Goal: Check status

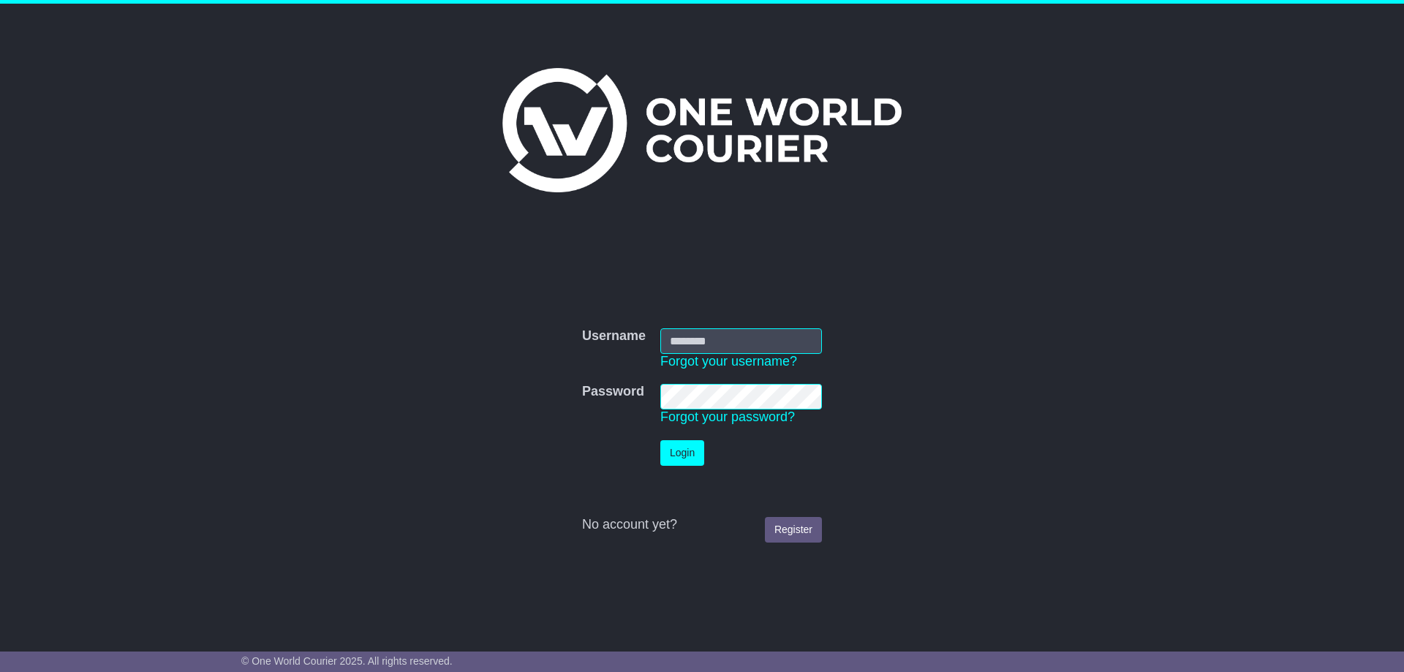
type input "**********"
click at [675, 450] on button "Login" at bounding box center [682, 453] width 44 height 26
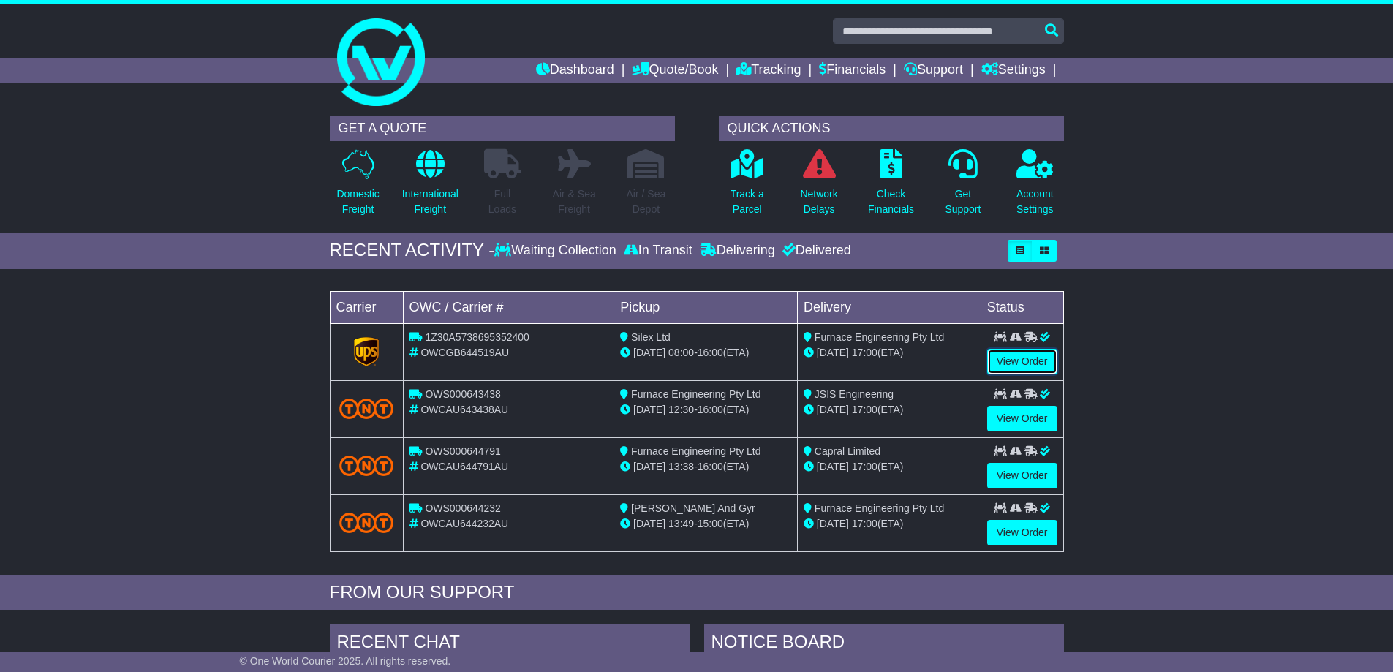
click at [1017, 360] on link "View Order" at bounding box center [1022, 362] width 70 height 26
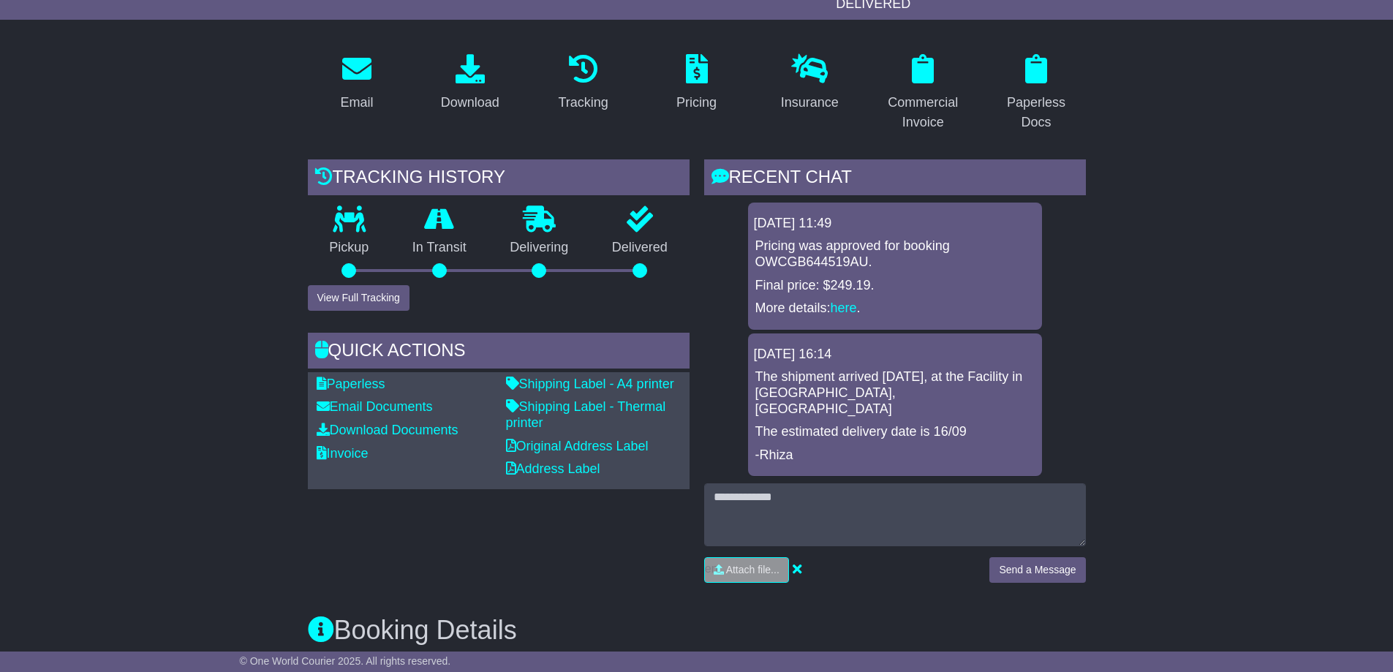
scroll to position [181, 0]
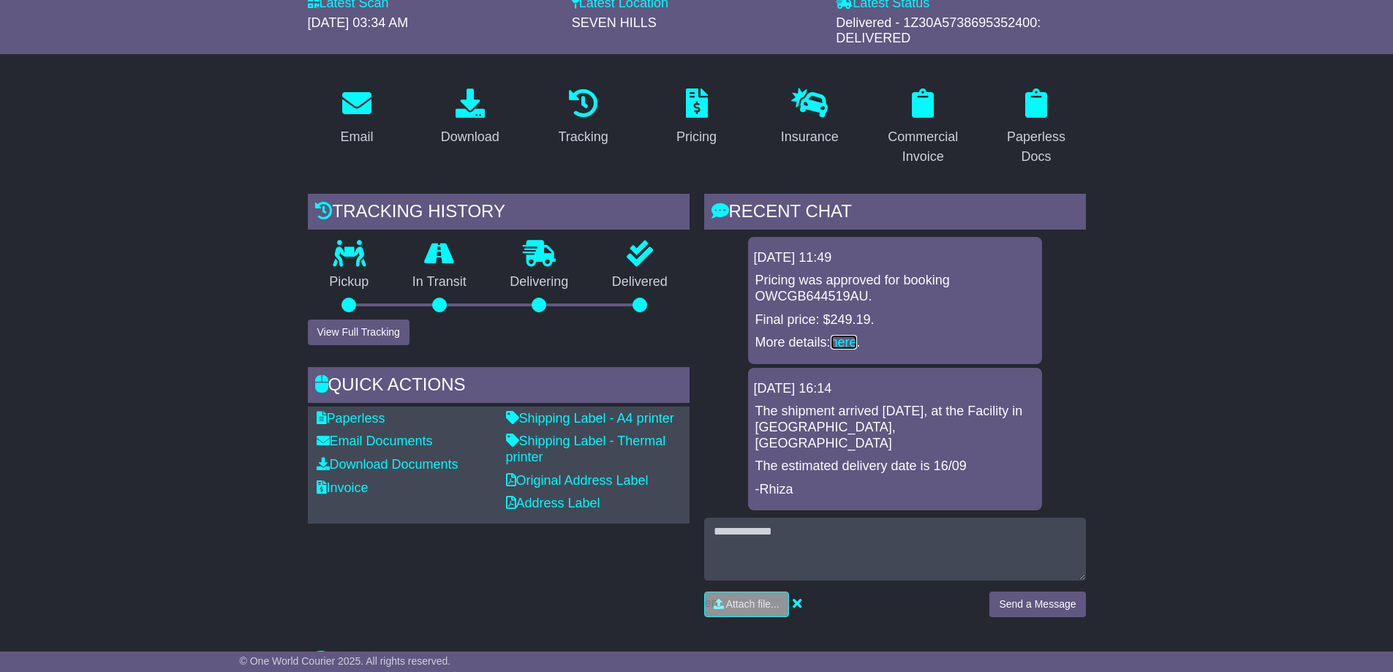
click at [845, 341] on link "here" at bounding box center [844, 342] width 26 height 15
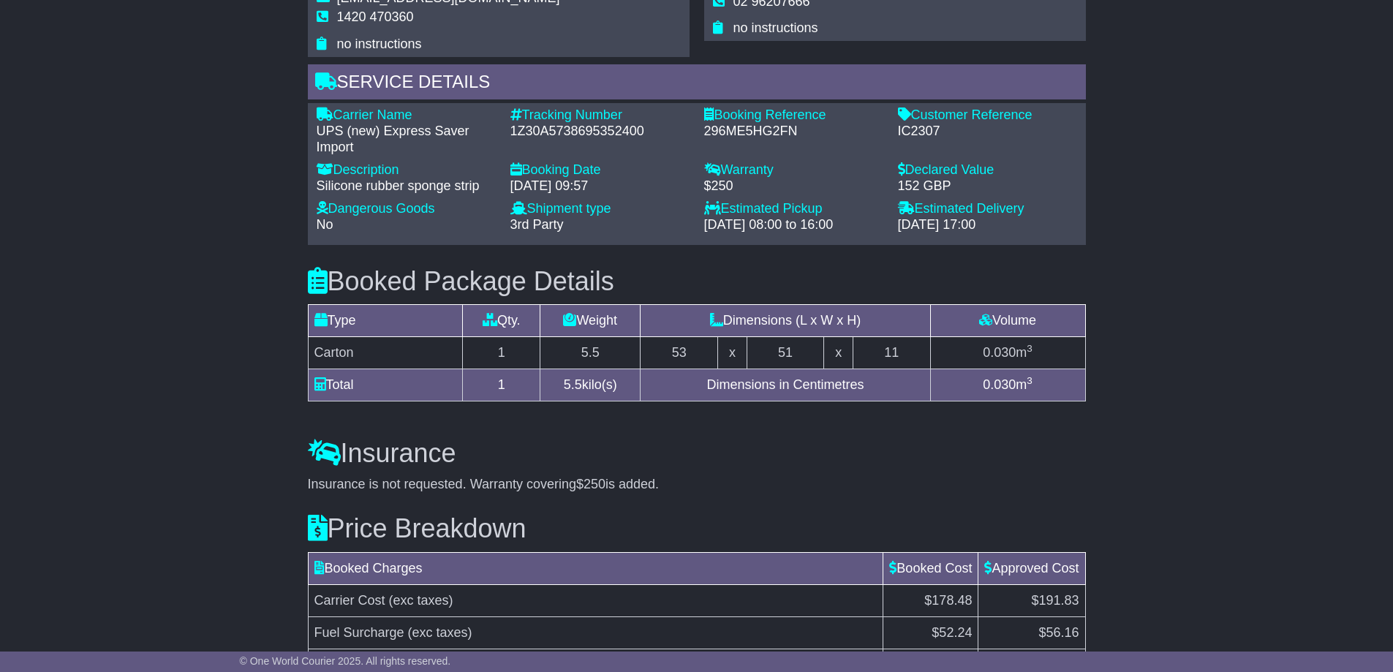
scroll to position [1205, 0]
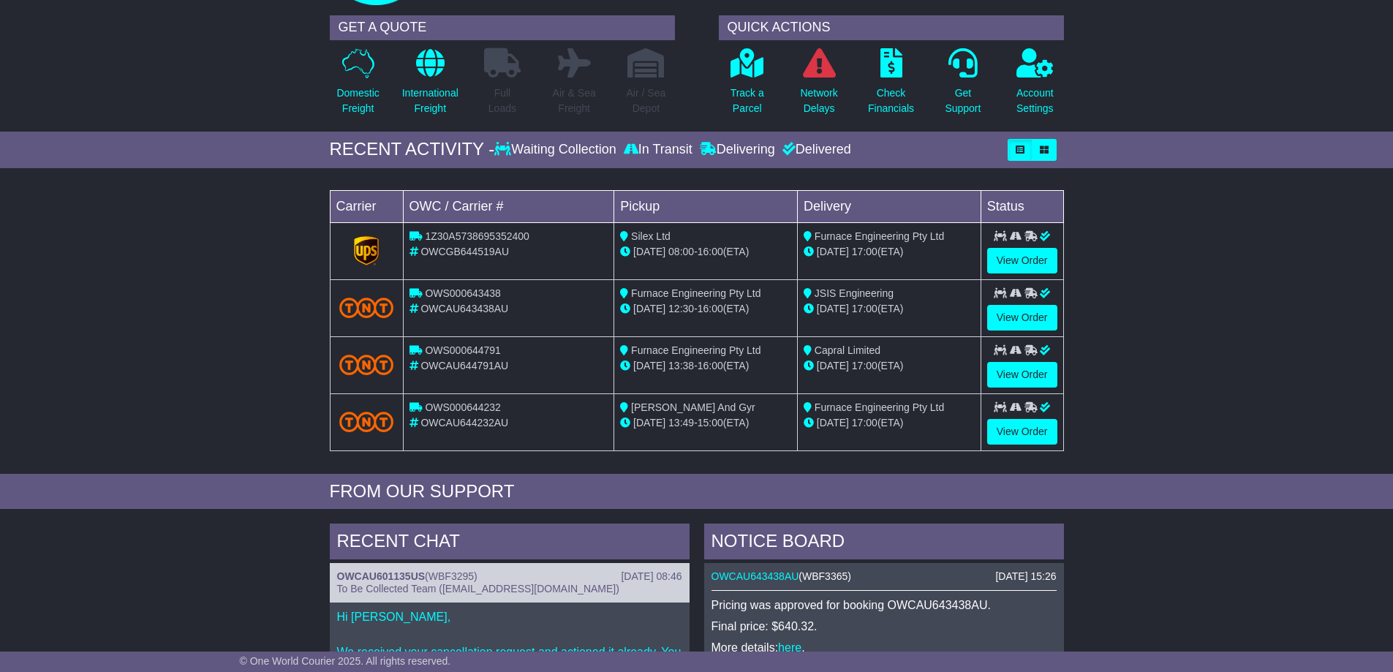
scroll to position [146, 0]
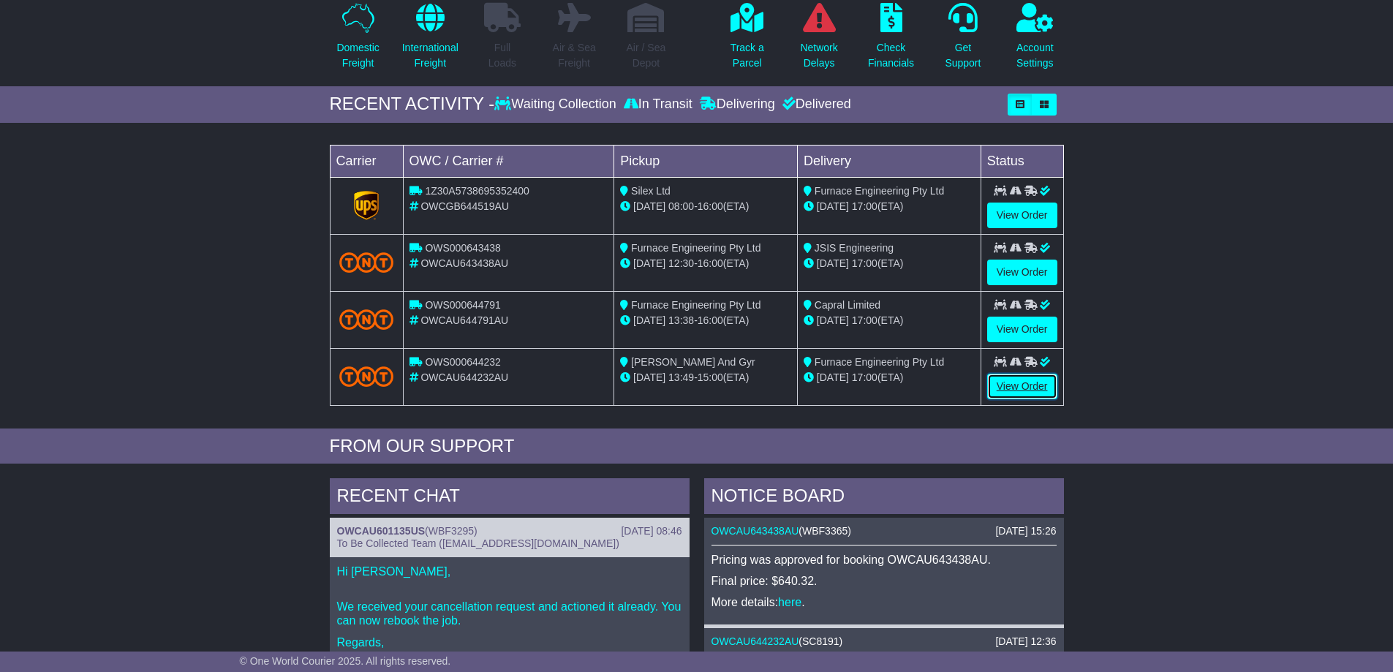
click at [1022, 383] on link "View Order" at bounding box center [1022, 387] width 70 height 26
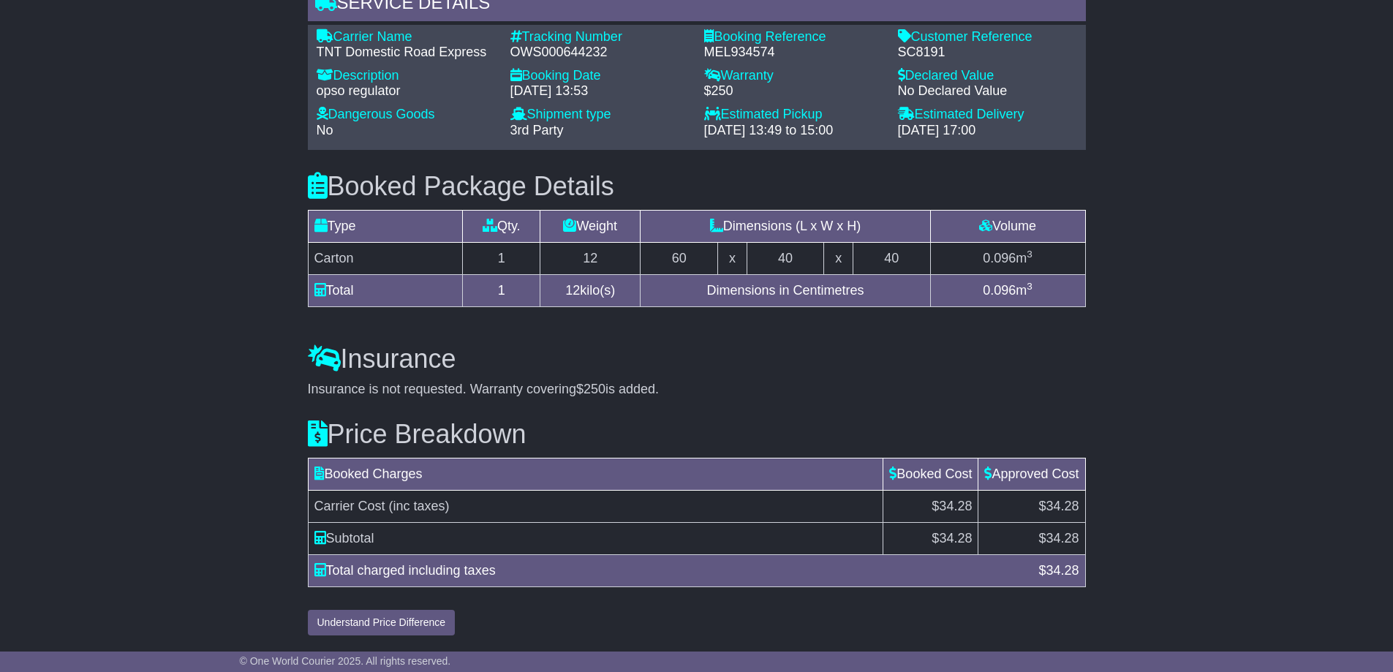
scroll to position [1161, 0]
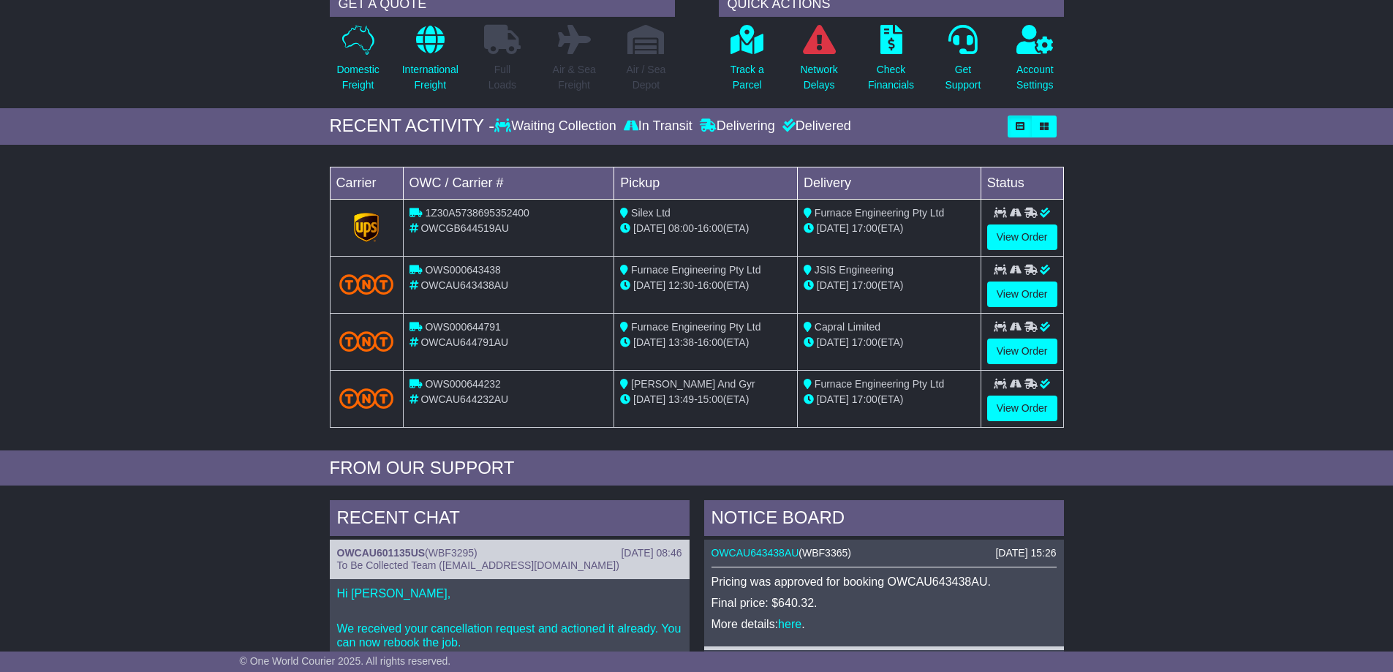
scroll to position [146, 0]
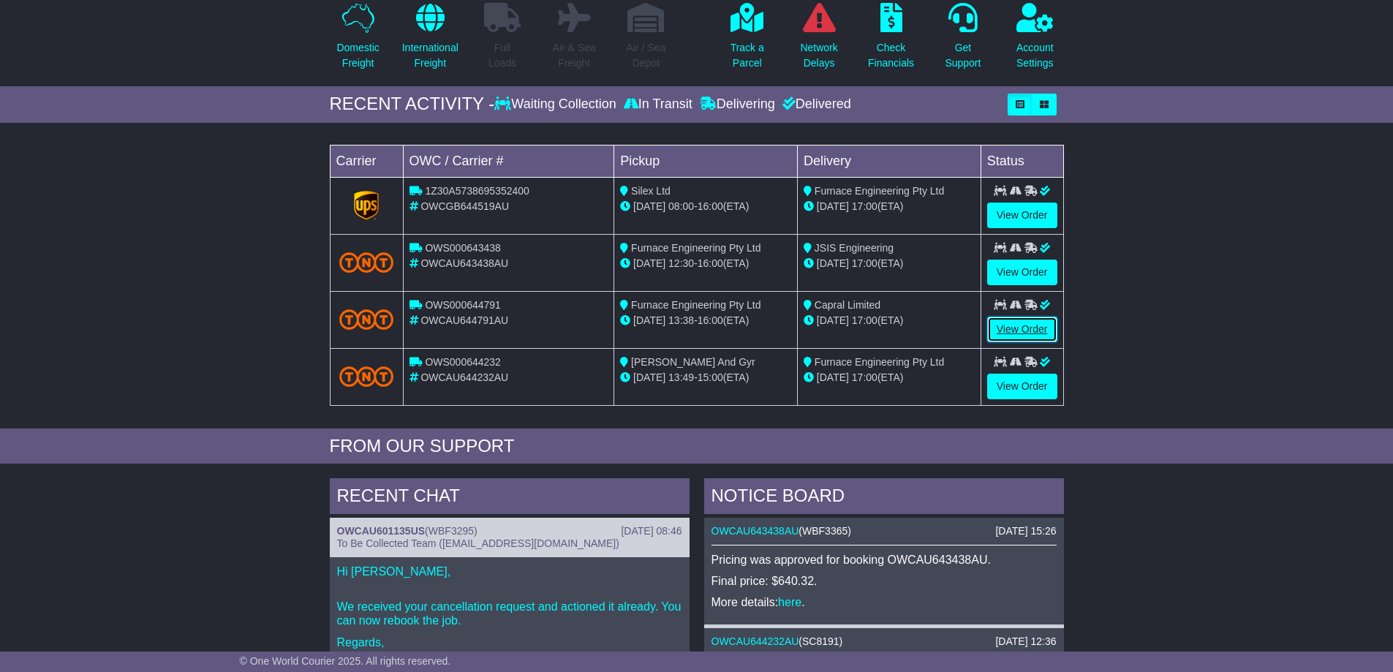
click at [1017, 330] on link "View Order" at bounding box center [1022, 330] width 70 height 26
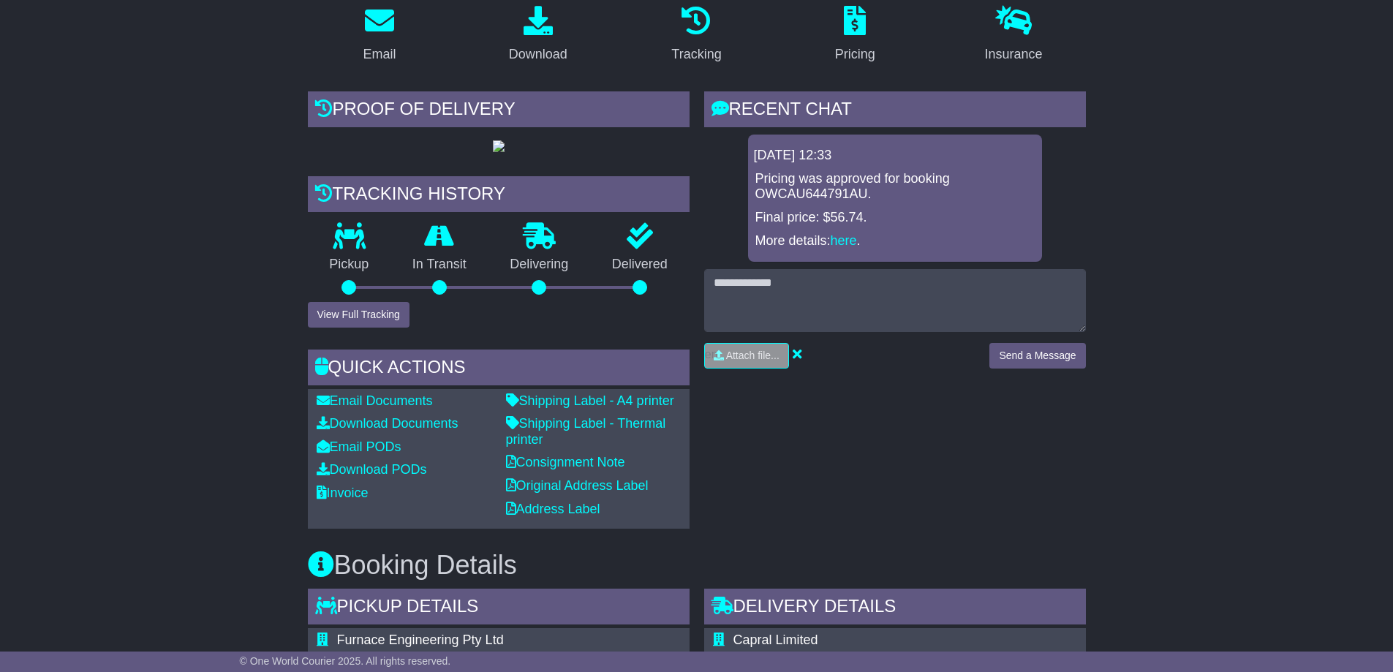
scroll to position [226, 0]
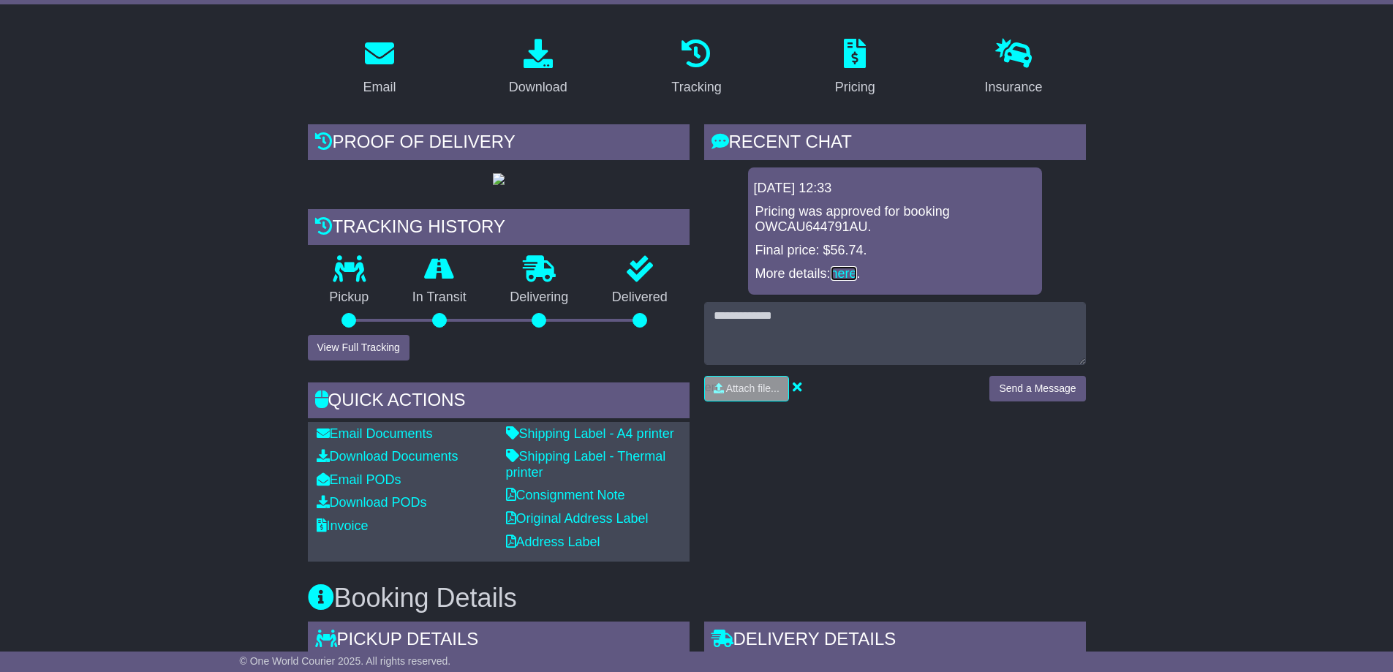
click at [842, 274] on link "here" at bounding box center [844, 273] width 26 height 15
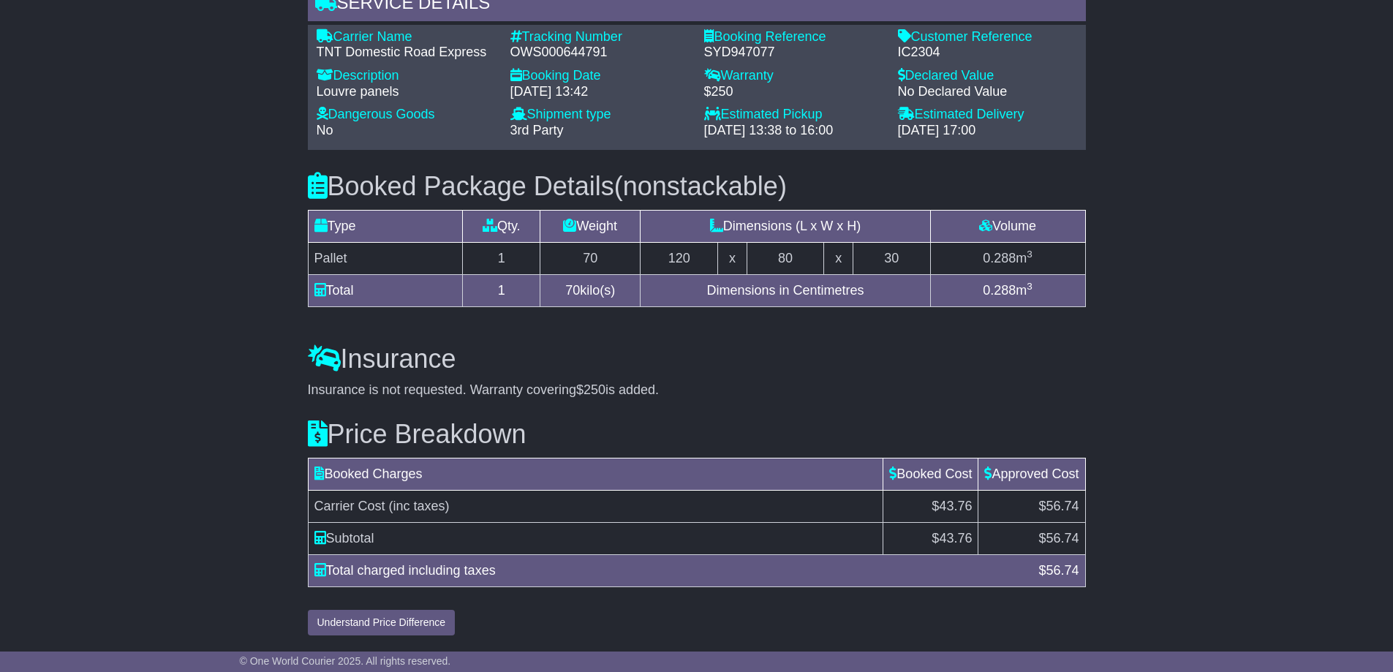
scroll to position [1177, 0]
click at [399, 621] on button "Understand Price Difference" at bounding box center [382, 623] width 148 height 26
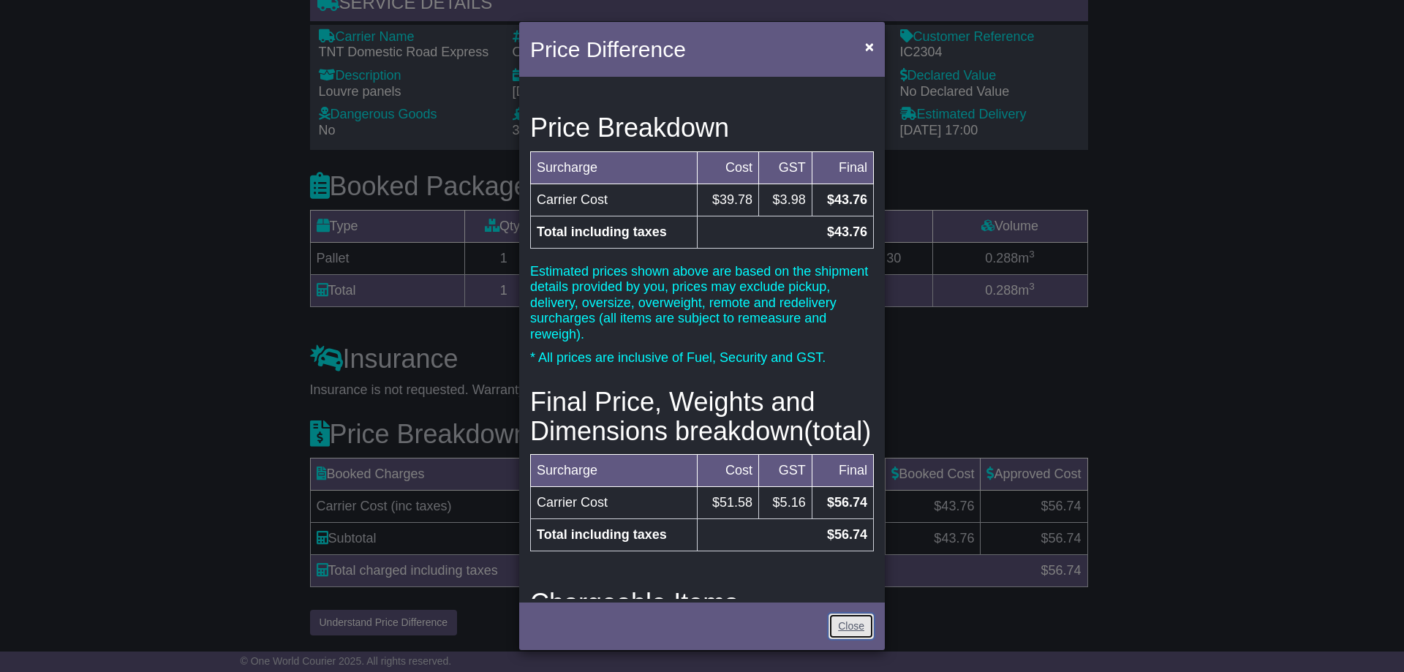
click at [843, 625] on link "Close" at bounding box center [851, 627] width 45 height 26
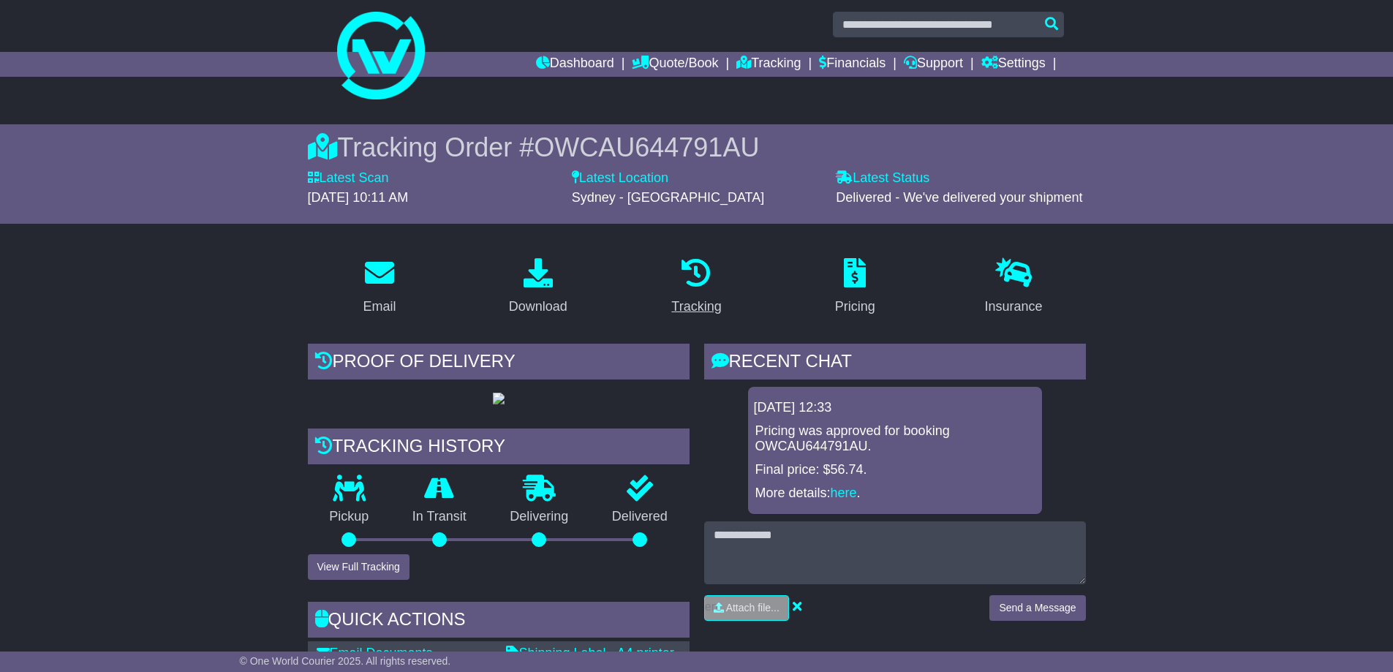
scroll to position [0, 0]
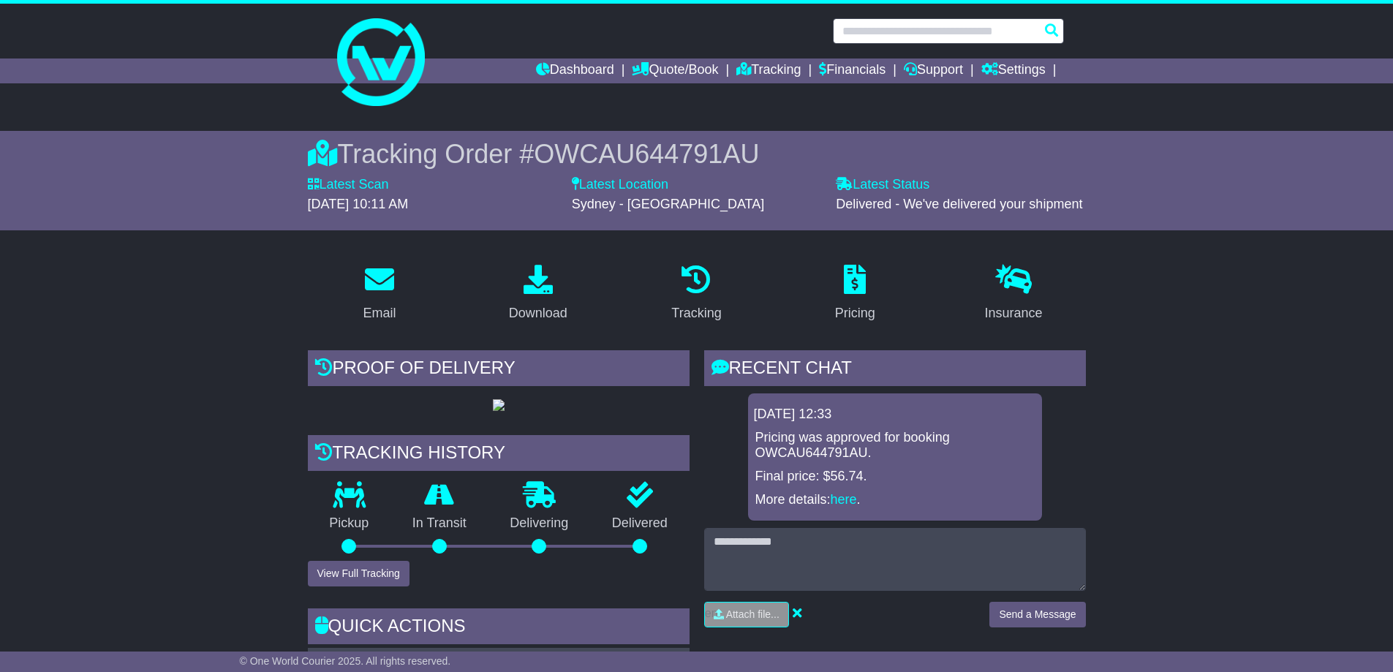
click at [948, 32] on input "text" at bounding box center [948, 31] width 231 height 26
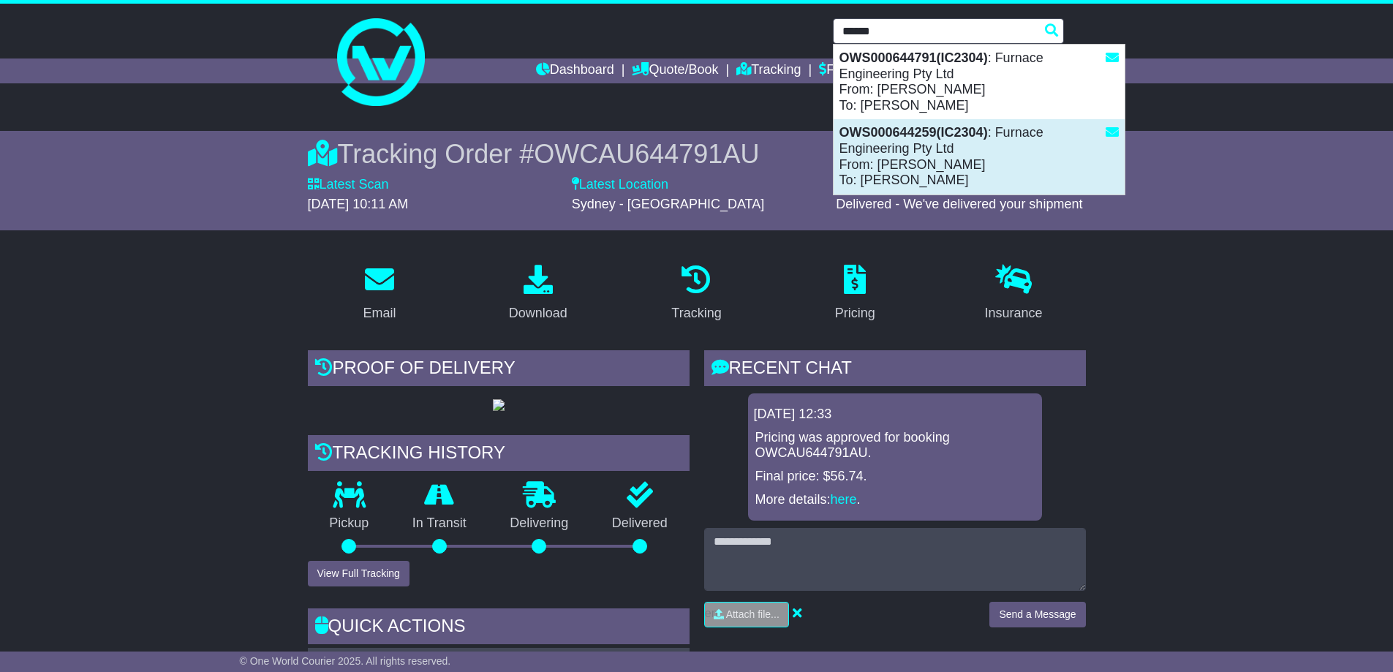
click at [915, 143] on div "OWS000644259(IC2304) : Furnace Engineering Pty Ltd From: Viraj Dissanayake To: …" at bounding box center [979, 156] width 291 height 75
type input "**********"
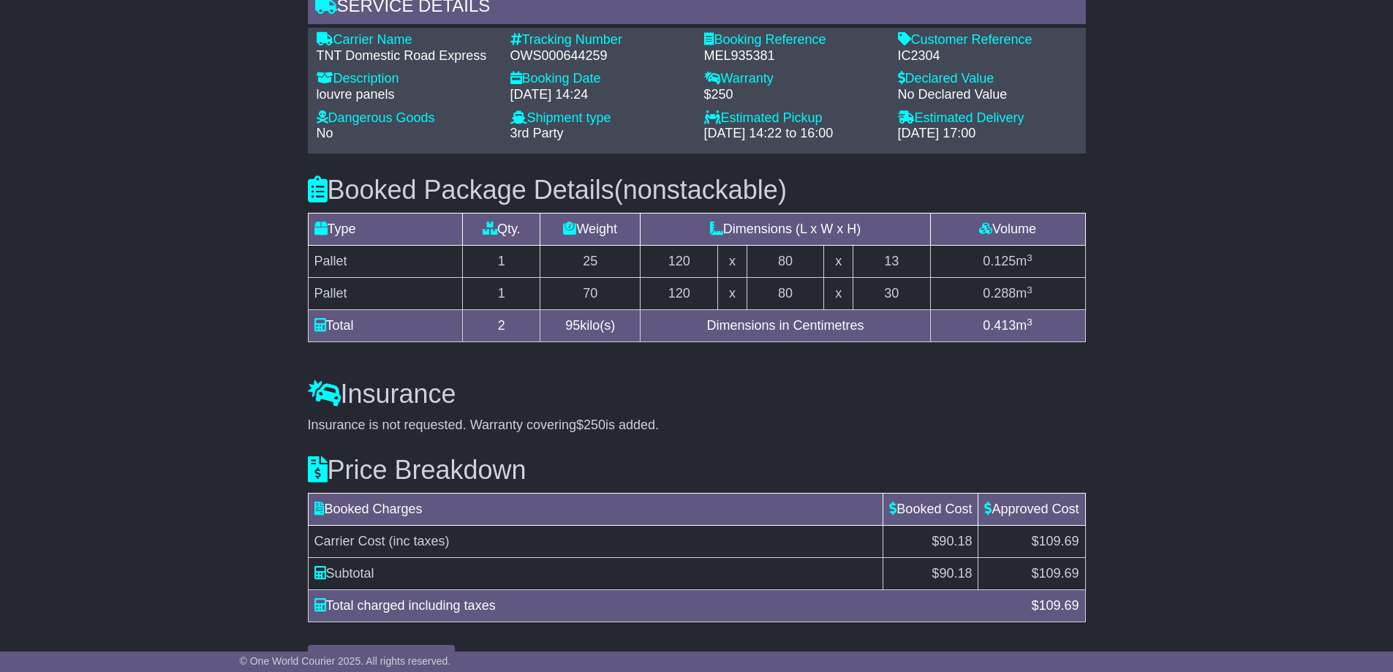
scroll to position [1209, 0]
